Goal: Task Accomplishment & Management: Complete application form

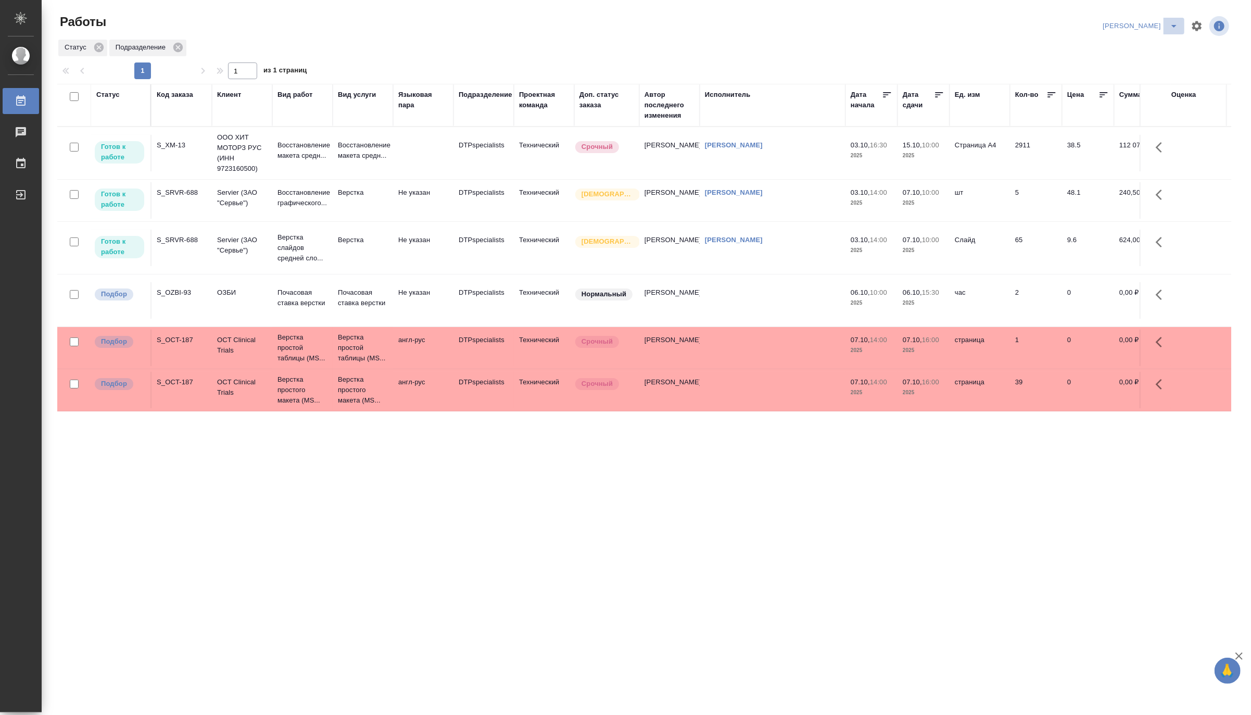
click at [1173, 20] on icon "split button" at bounding box center [1174, 26] width 12 height 12
click at [1159, 47] on li "[PERSON_NAME] работе" at bounding box center [1134, 47] width 100 height 17
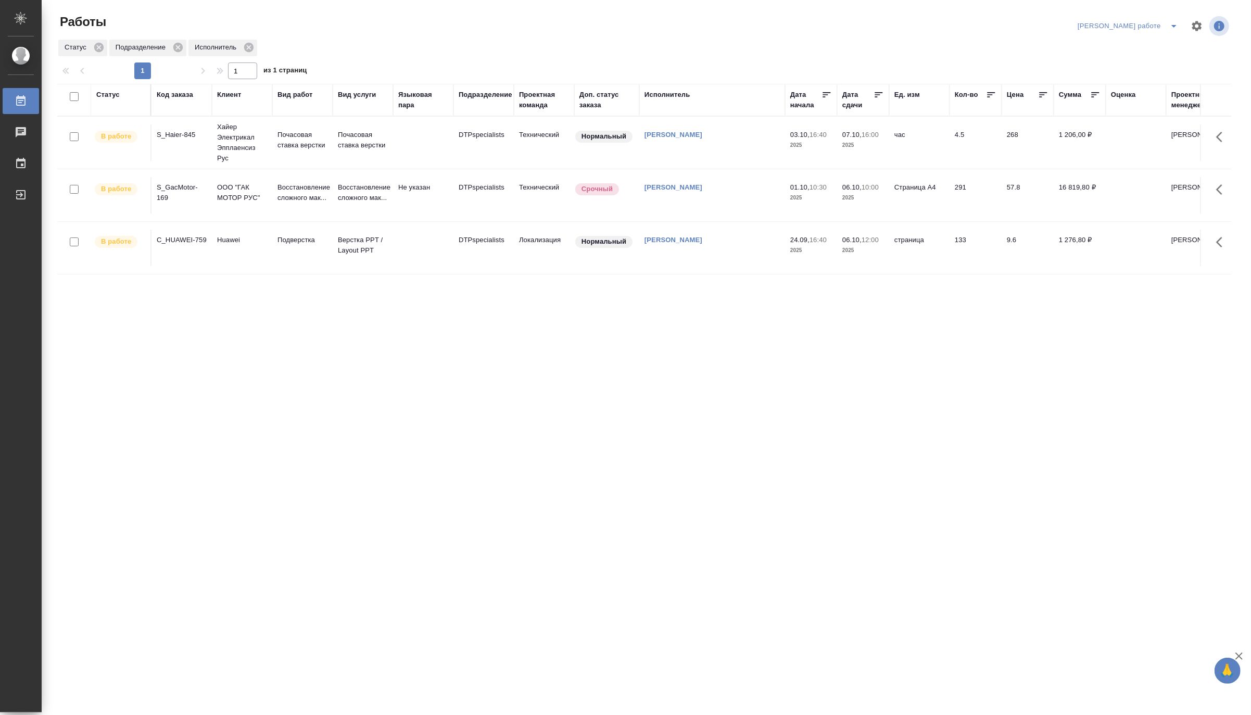
click at [394, 245] on td at bounding box center [423, 248] width 60 height 36
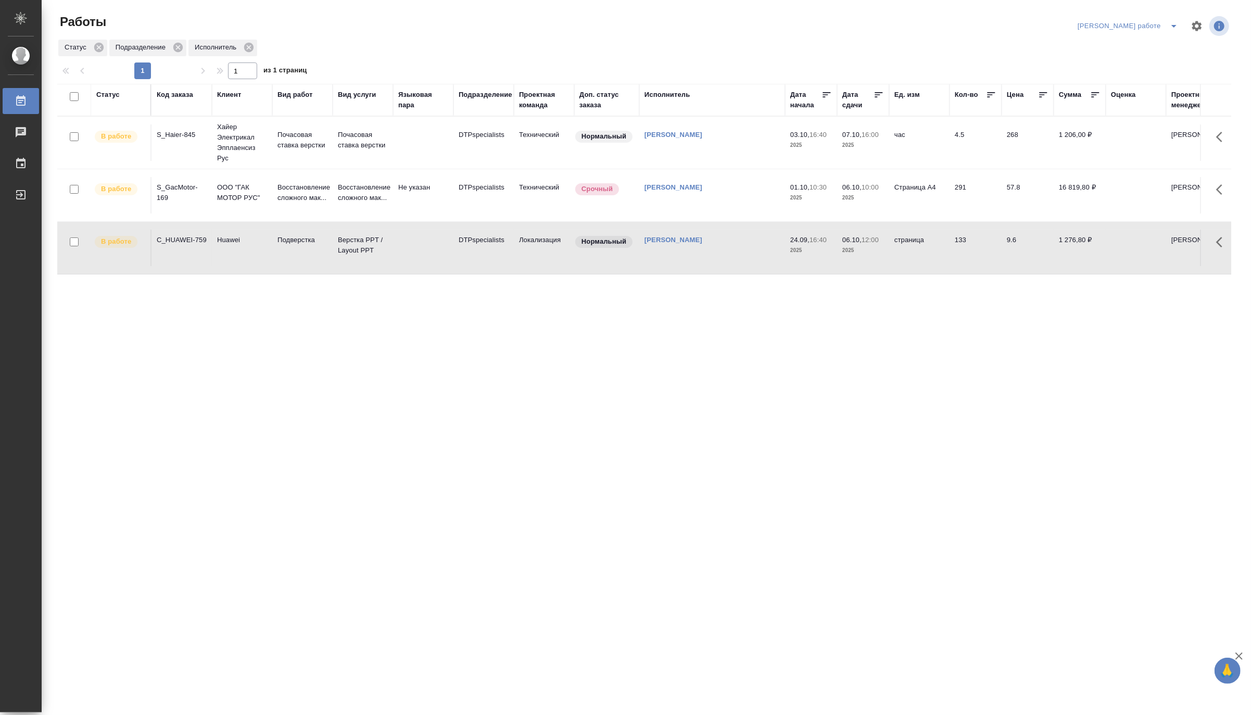
click at [394, 245] on td at bounding box center [423, 248] width 60 height 36
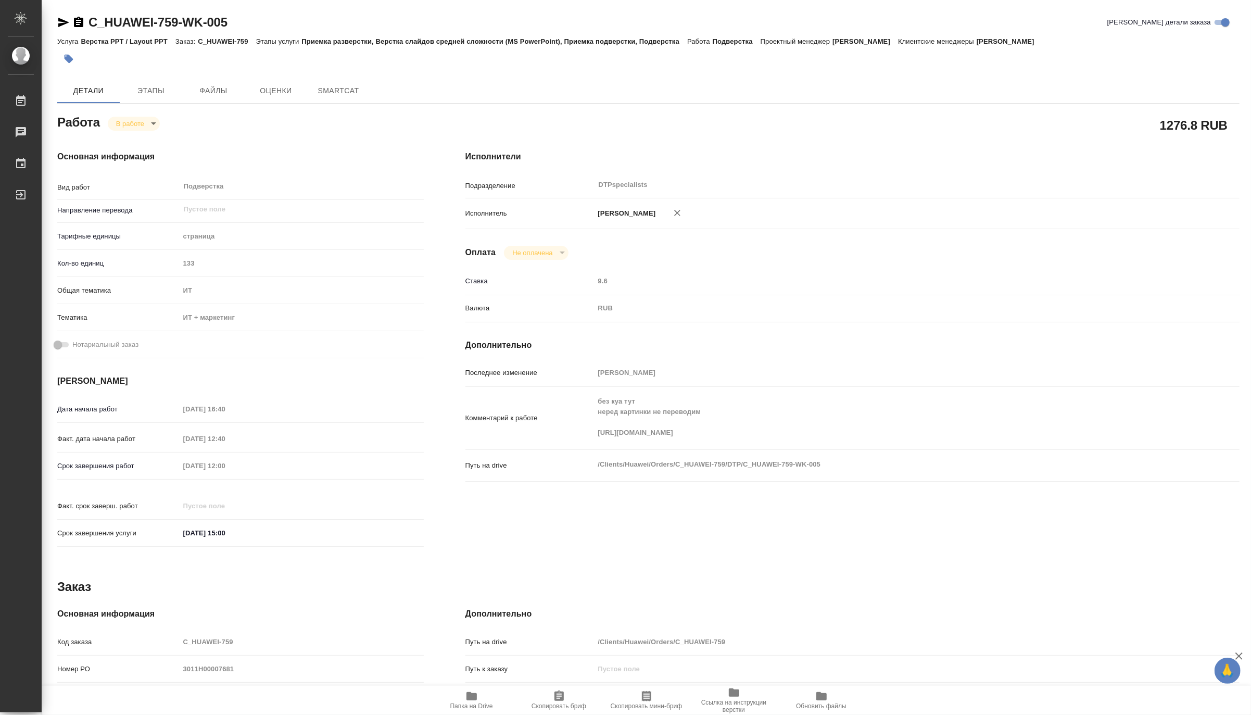
type textarea "x"
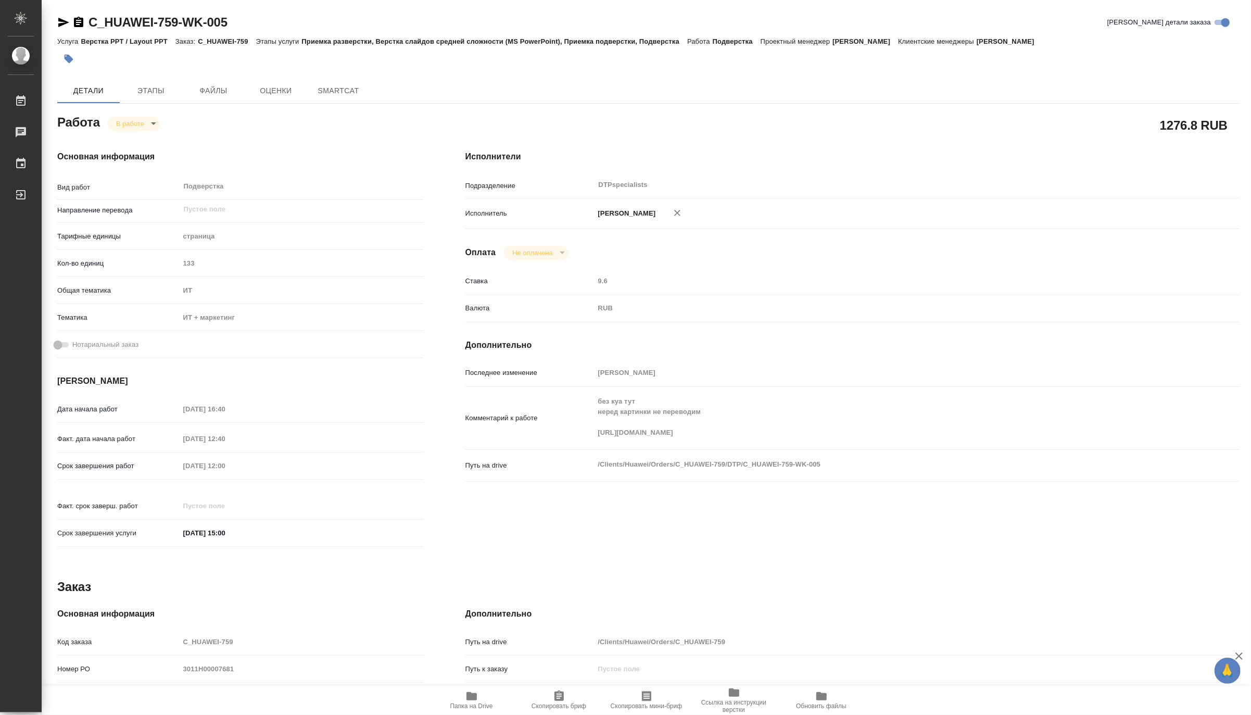
type textarea "x"
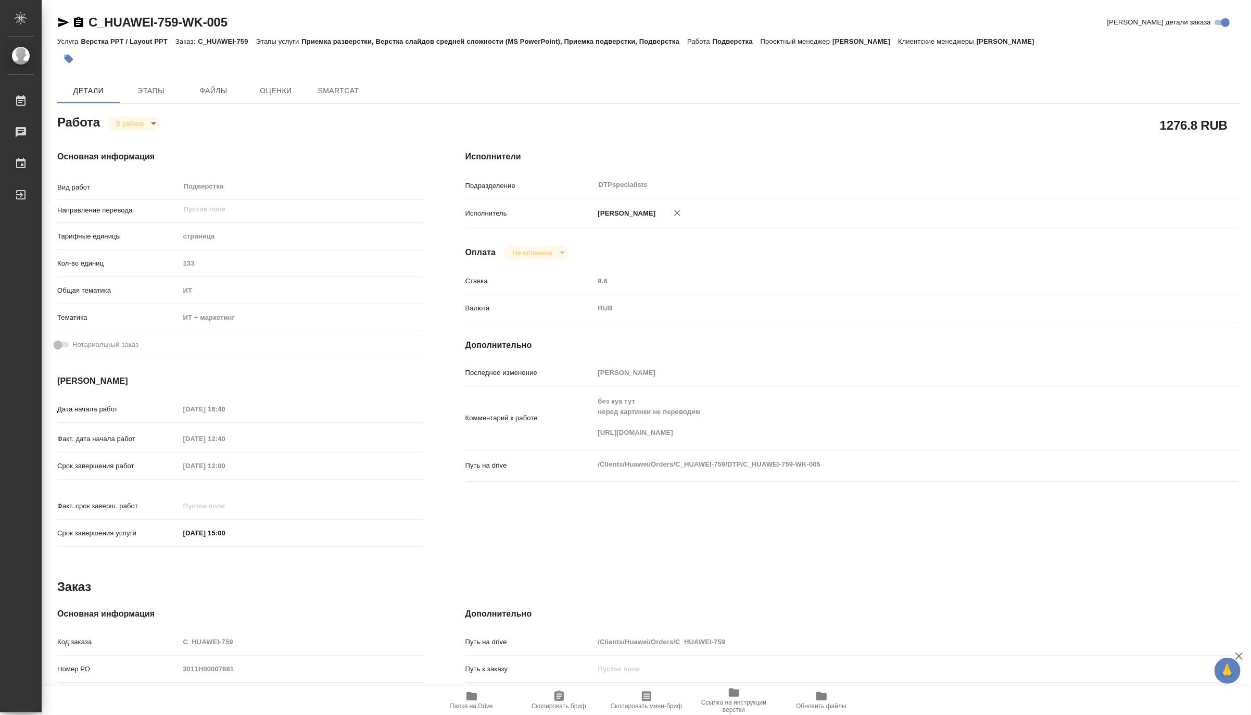
type textarea "x"
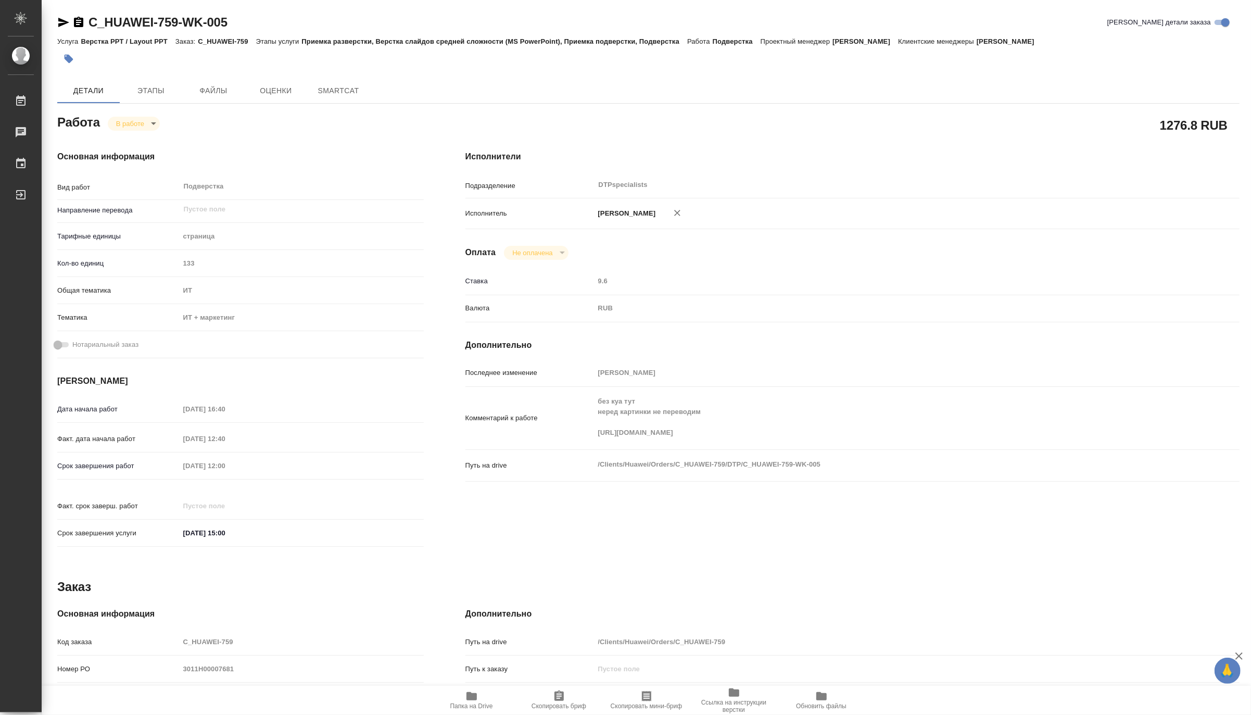
type textarea "x"
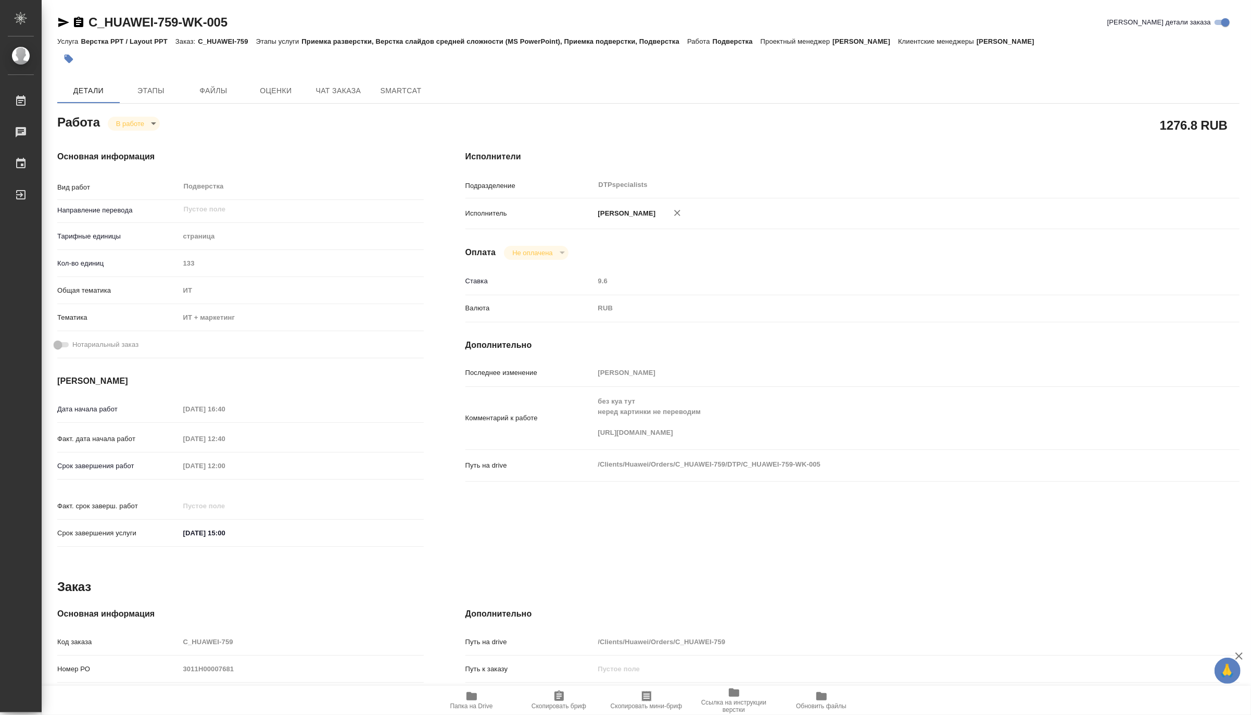
type textarea "x"
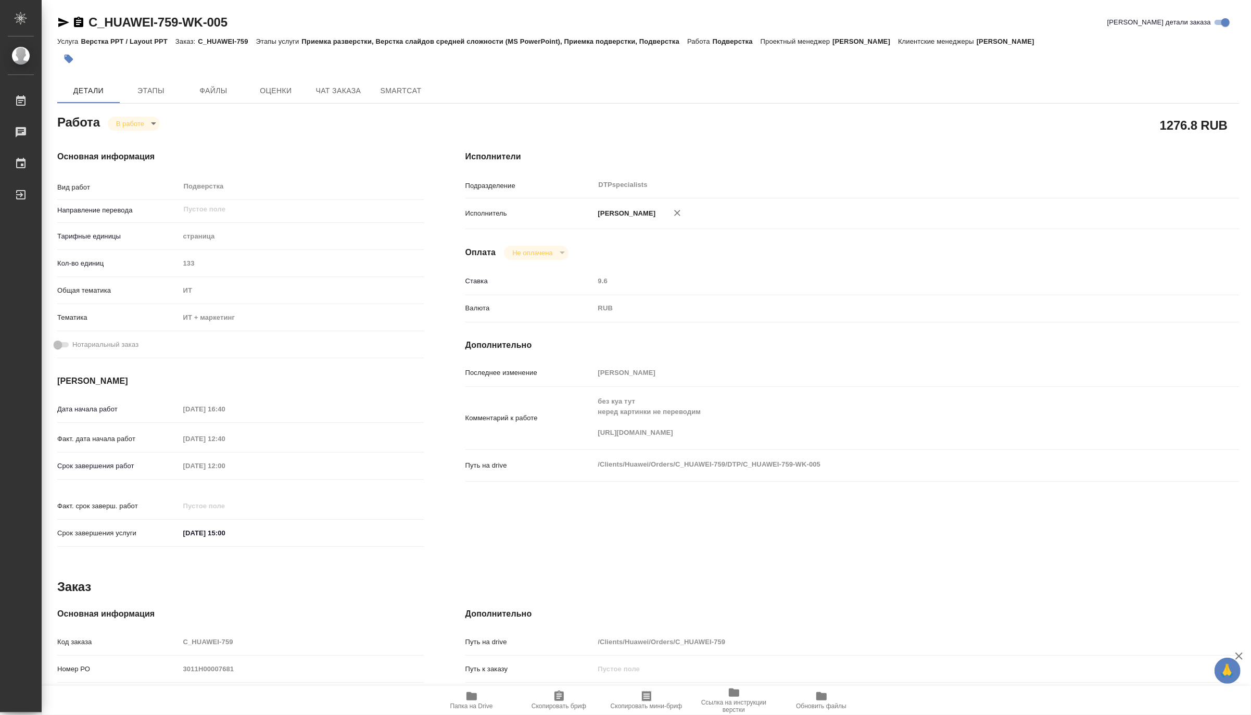
click at [485, 704] on span "Папка на Drive" at bounding box center [471, 705] width 43 height 7
type textarea "x"
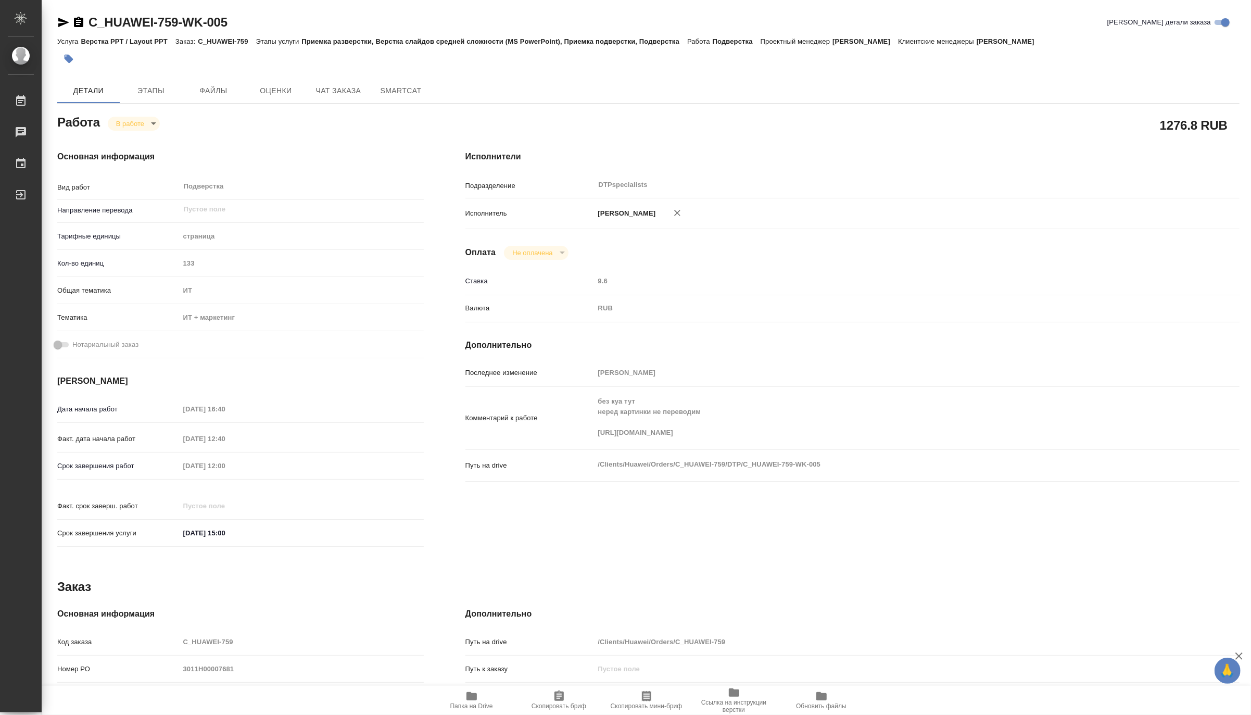
type textarea "x"
click at [118, 124] on body "🙏 .cls-1 fill:#fff; AWATERA Matveeva Maria Работы 0 Чаты График Выйти C_HUAWEI-…" at bounding box center [625, 357] width 1251 height 715
click at [116, 138] on button "Выполнен" at bounding box center [135, 140] width 38 height 11
type textarea "x"
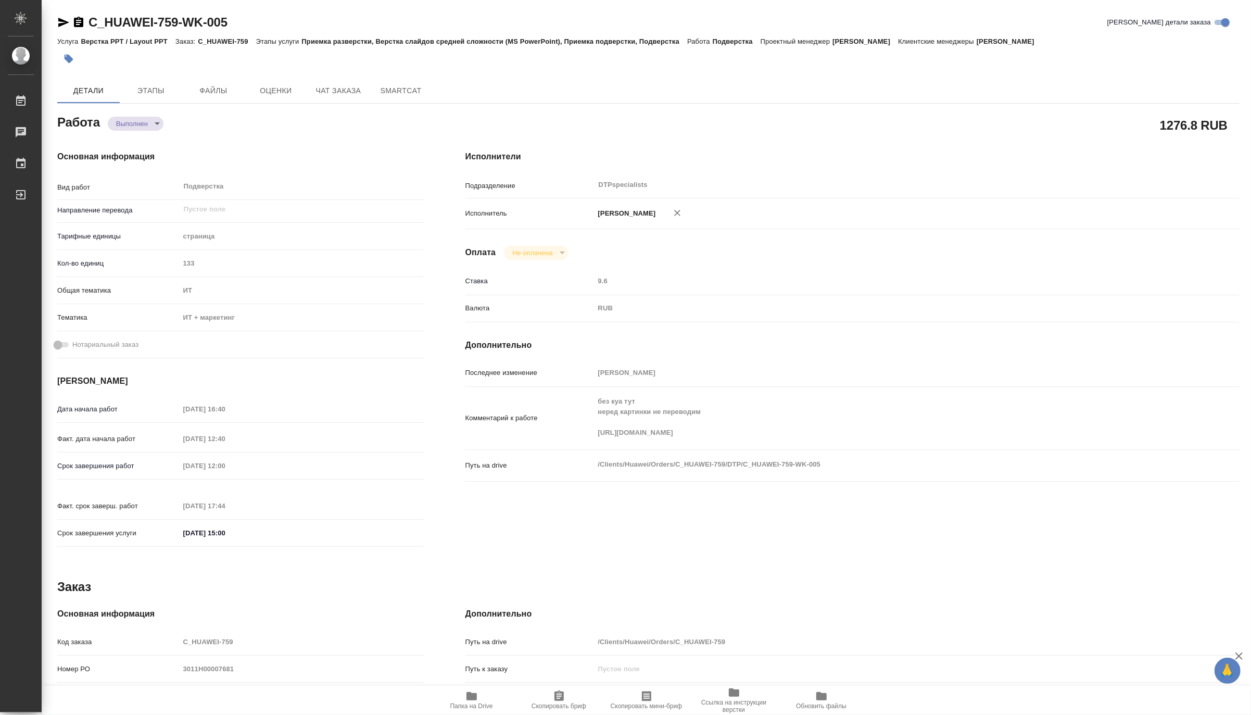
type textarea "x"
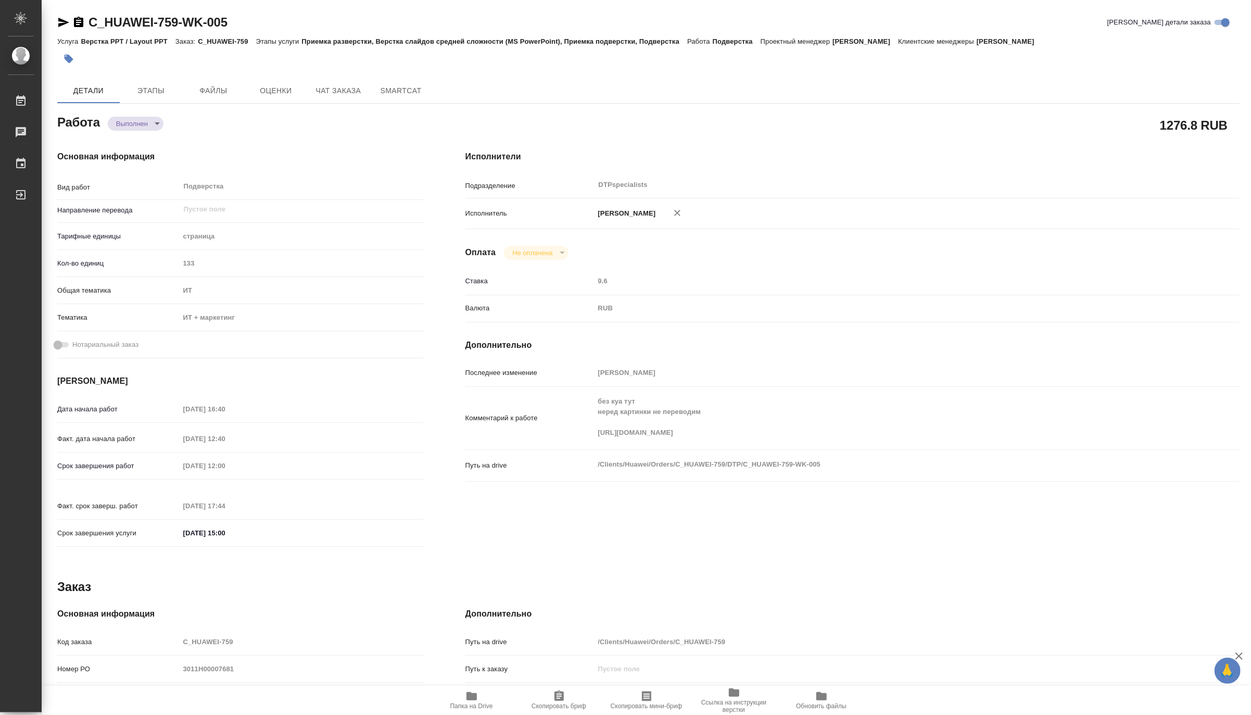
type textarea "x"
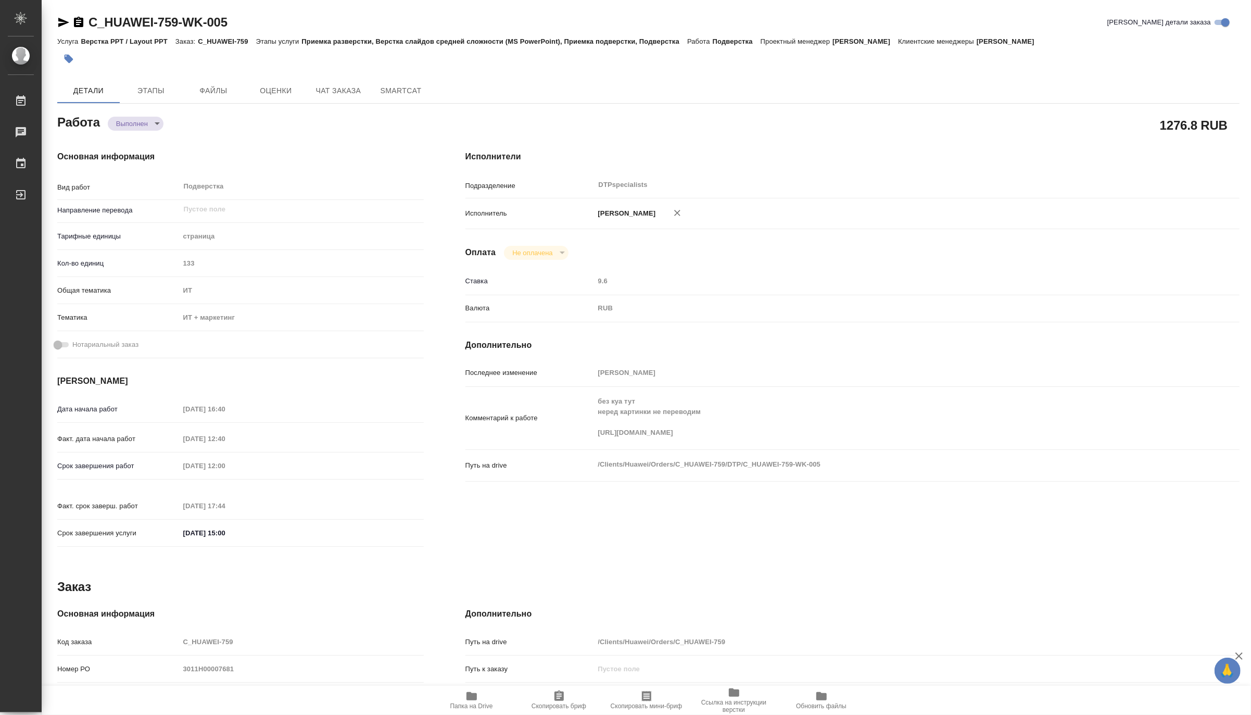
type textarea "x"
